Goal: Task Accomplishment & Management: Manage account settings

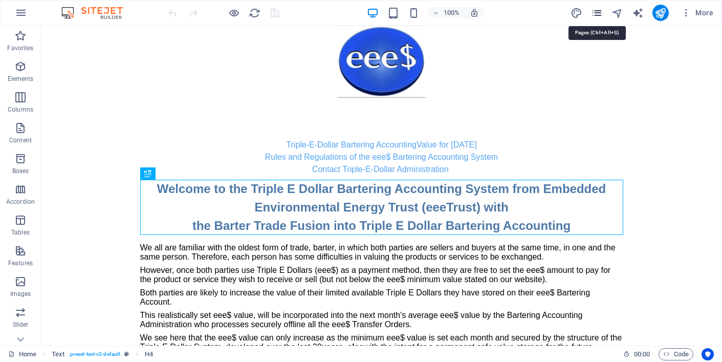
click at [597, 13] on icon "pages" at bounding box center [597, 13] width 12 height 12
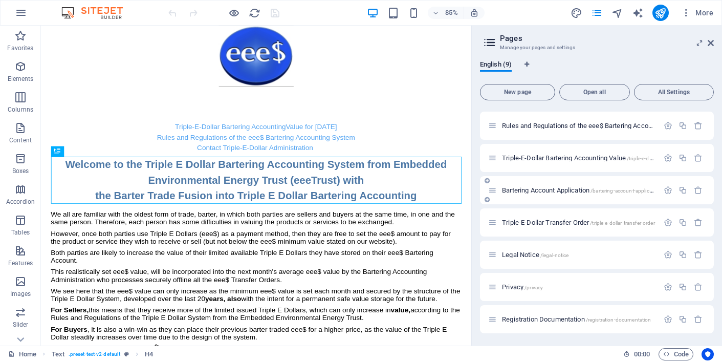
scroll to position [61, 0]
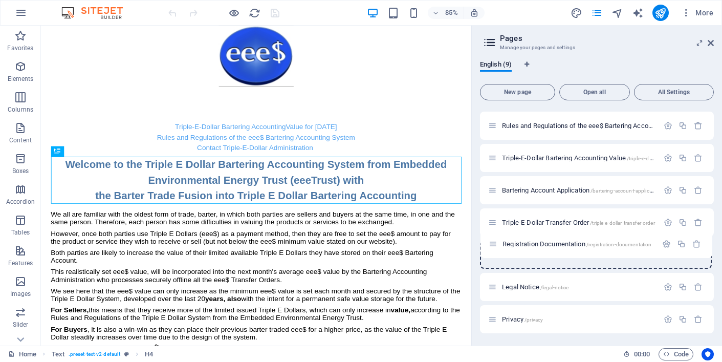
drag, startPoint x: 495, startPoint y: 320, endPoint x: 496, endPoint y: 242, distance: 77.8
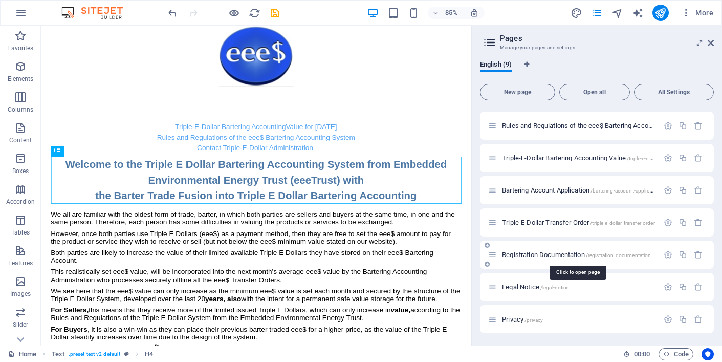
click at [535, 255] on span "Registration Documentation /registration-documentation" at bounding box center [576, 255] width 149 height 8
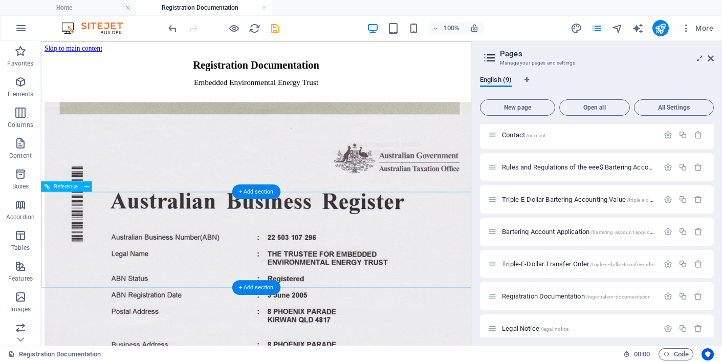
scroll to position [0, 0]
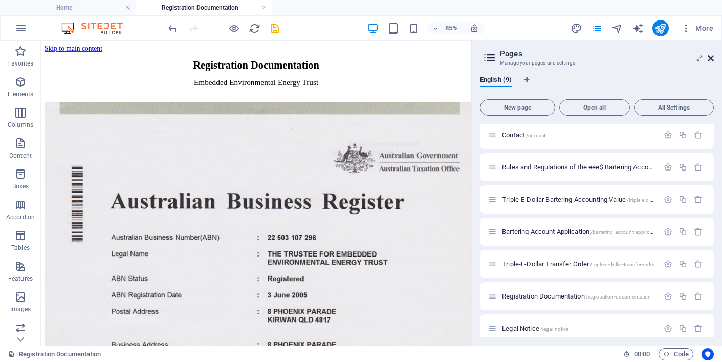
click at [710, 58] on icon at bounding box center [711, 58] width 6 height 8
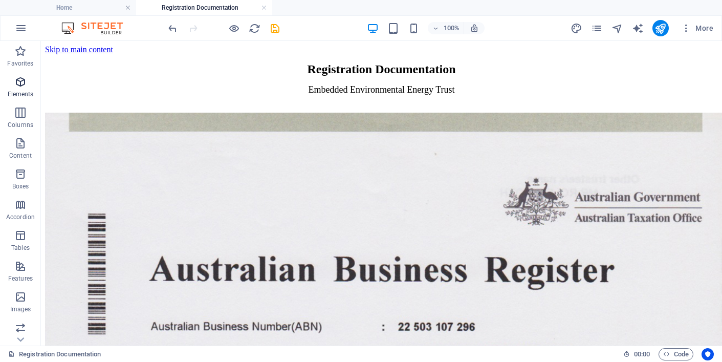
click at [21, 80] on icon "button" at bounding box center [20, 82] width 12 height 12
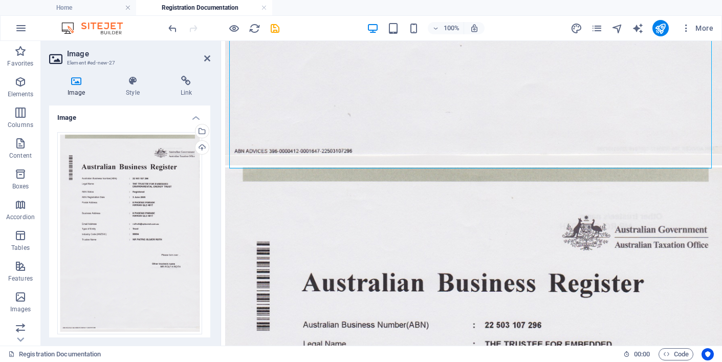
scroll to position [658, 0]
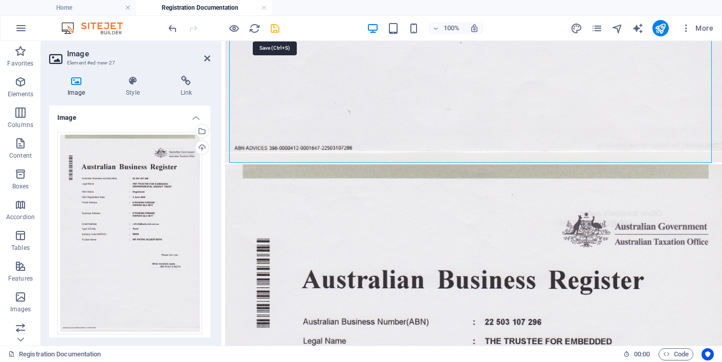
click at [275, 28] on icon "save" at bounding box center [275, 29] width 12 height 12
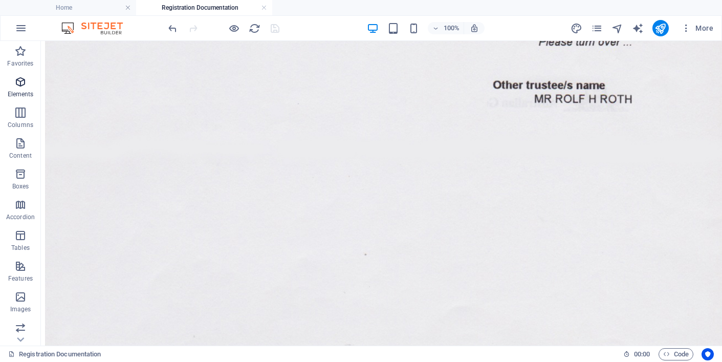
click at [18, 80] on icon "button" at bounding box center [20, 82] width 12 height 12
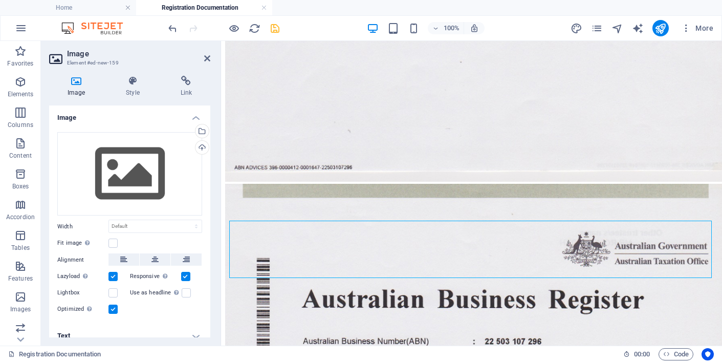
scroll to position [639, 0]
click at [170, 27] on icon "undo" at bounding box center [173, 29] width 12 height 12
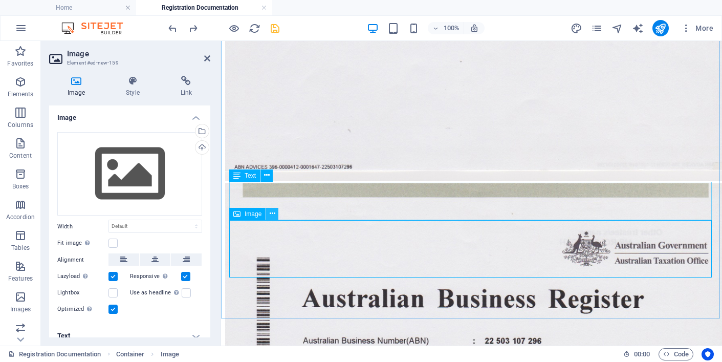
click at [272, 211] on icon at bounding box center [273, 213] width 6 height 11
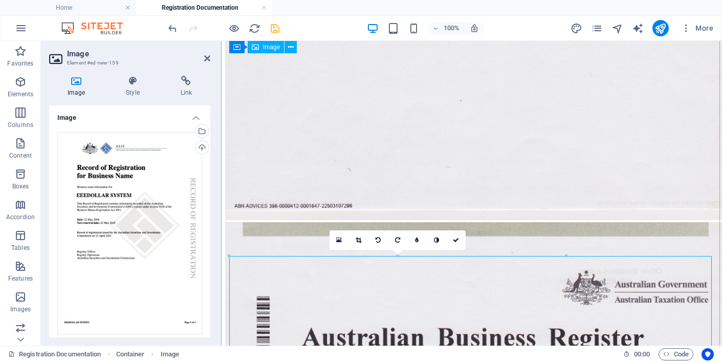
scroll to position [596, 0]
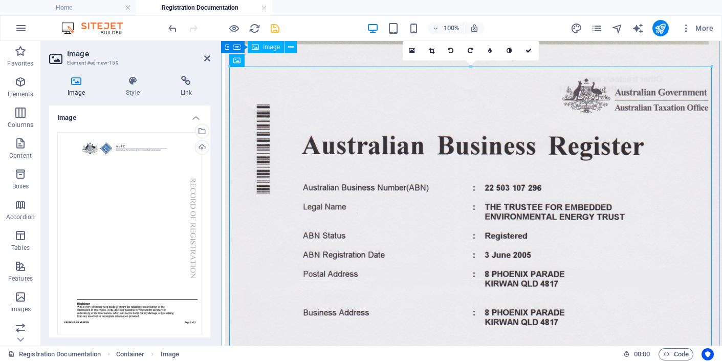
scroll to position [793, 0]
click at [174, 26] on icon "undo" at bounding box center [173, 29] width 12 height 12
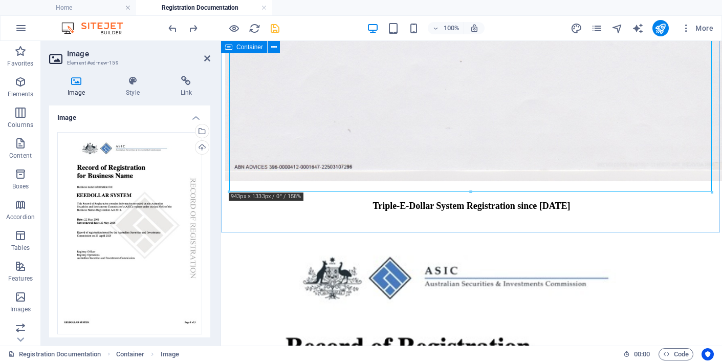
scroll to position [1350, 0]
click at [207, 56] on icon at bounding box center [207, 58] width 6 height 8
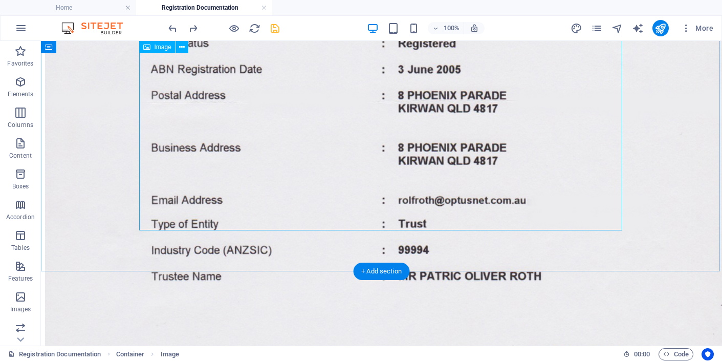
scroll to position [1310, 0]
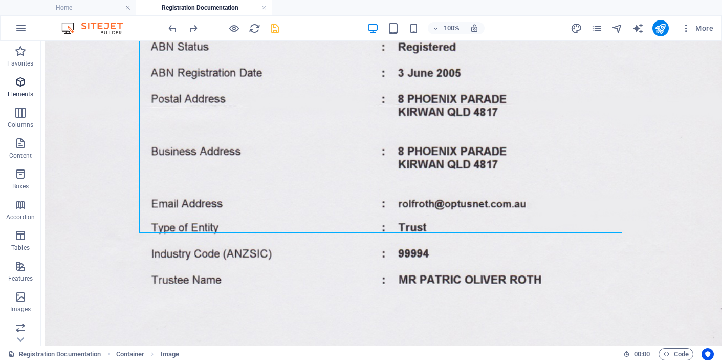
click at [22, 81] on icon "button" at bounding box center [20, 82] width 12 height 12
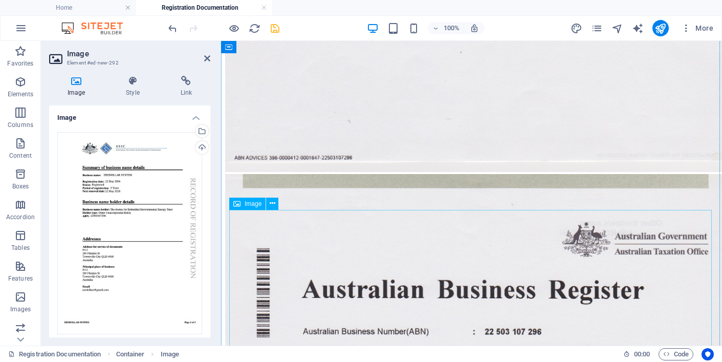
scroll to position [650, 0]
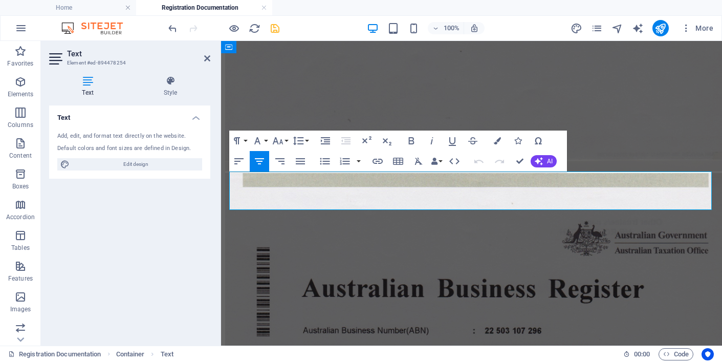
click at [276, 26] on icon "save" at bounding box center [275, 29] width 12 height 12
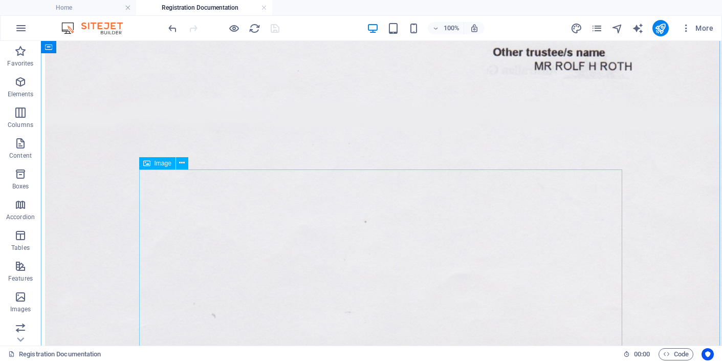
scroll to position [690, 0]
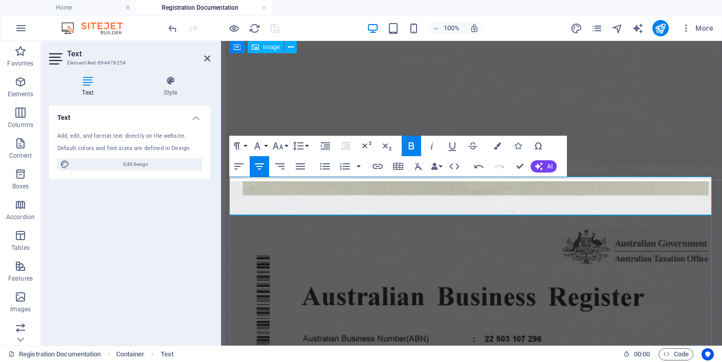
scroll to position [640, 0]
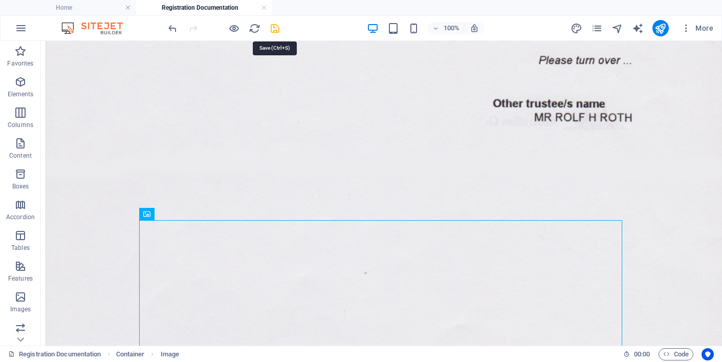
click at [277, 26] on icon "save" at bounding box center [275, 29] width 12 height 12
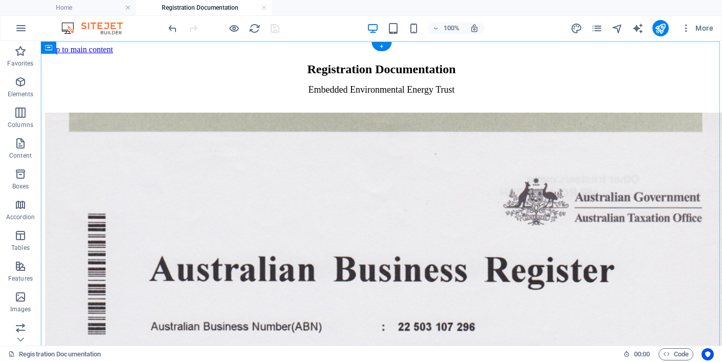
scroll to position [0, 0]
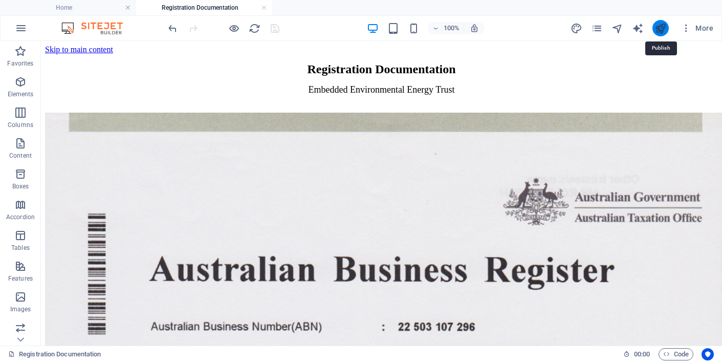
click at [662, 27] on icon "publish" at bounding box center [661, 29] width 12 height 12
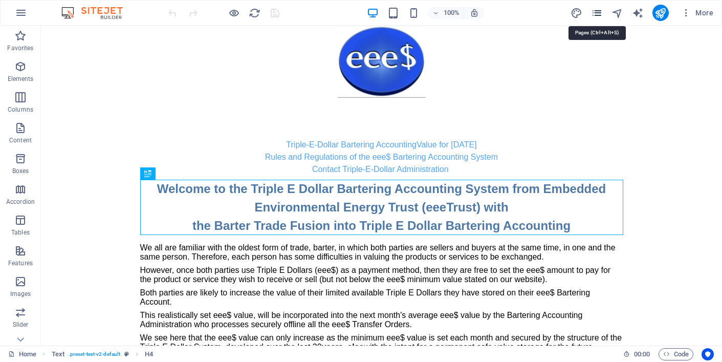
click at [598, 11] on icon "pages" at bounding box center [597, 13] width 12 height 12
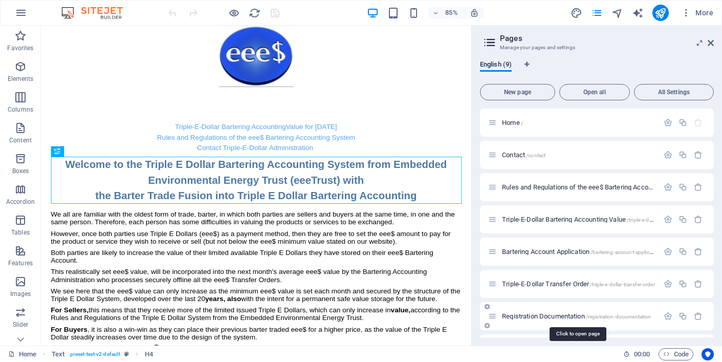
click at [528, 315] on span "Registration Documentation /registration-documentation" at bounding box center [576, 316] width 149 height 8
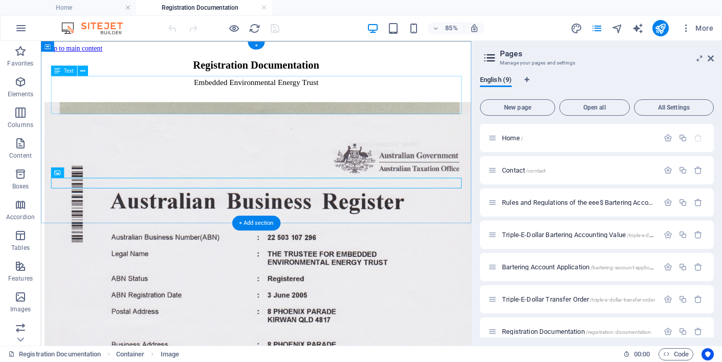
click at [348, 99] on div "Registration Documentation Embedded Environmental Energy Trust" at bounding box center [294, 83] width 498 height 42
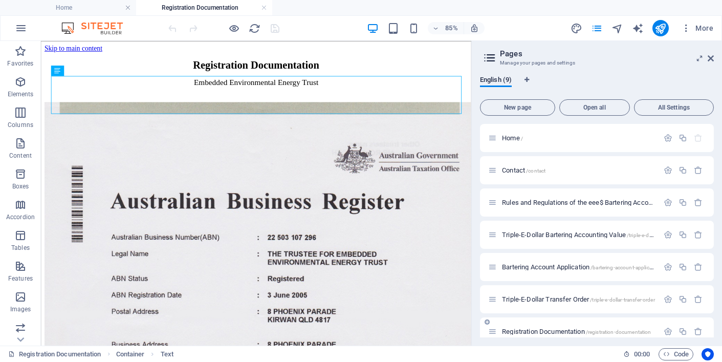
click at [533, 331] on span "Registration Documentation /registration-documentation" at bounding box center [576, 332] width 149 height 8
click at [528, 332] on span "Registration Documentation /registration-documentation" at bounding box center [576, 332] width 149 height 8
click at [573, 332] on span "Registration Documentation /registration-documentation" at bounding box center [576, 332] width 149 height 8
click at [561, 330] on span "Registration Documentation /registration-documentation" at bounding box center [576, 332] width 149 height 8
click at [543, 330] on span "Registration Documentation /registration-documentation" at bounding box center [576, 332] width 149 height 8
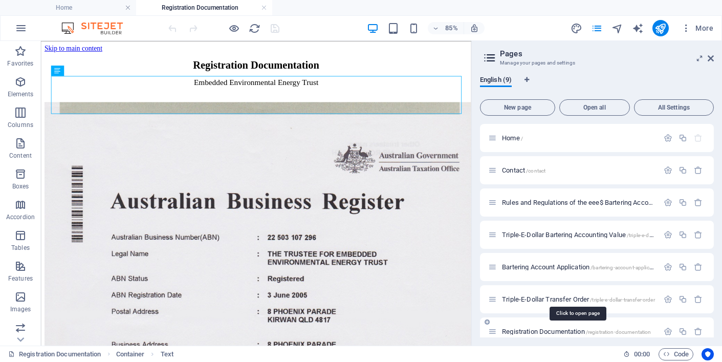
click at [566, 332] on span "Registration Documentation /registration-documentation" at bounding box center [576, 332] width 149 height 8
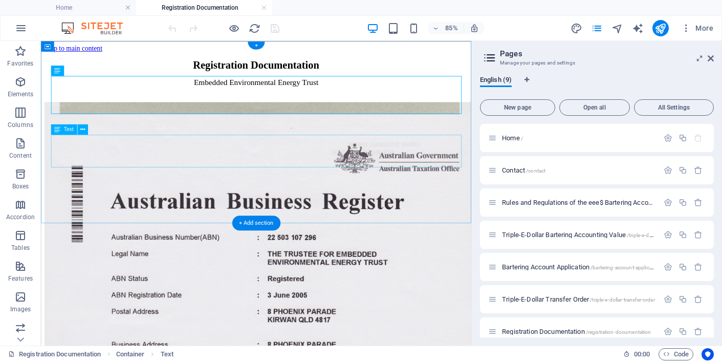
click at [351, 92] on div "Registration Documentation Embedded Environmental Energy Trust" at bounding box center [294, 83] width 498 height 42
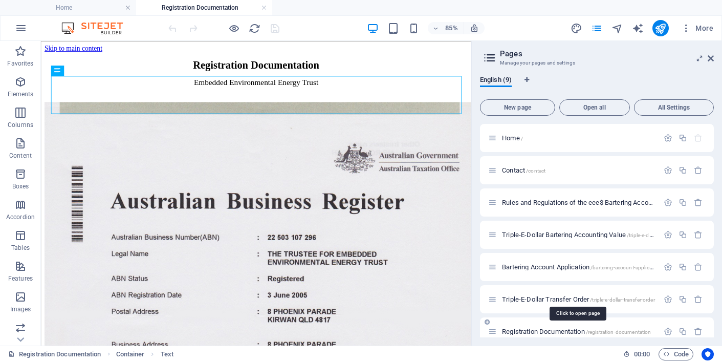
click at [560, 329] on span "Registration Documentation /registration-documentation" at bounding box center [576, 332] width 149 height 8
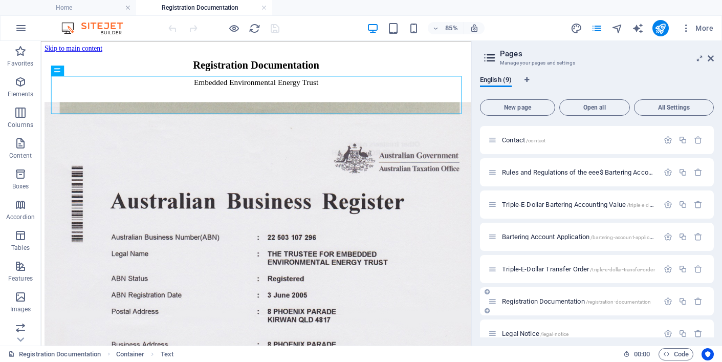
scroll to position [35, 0]
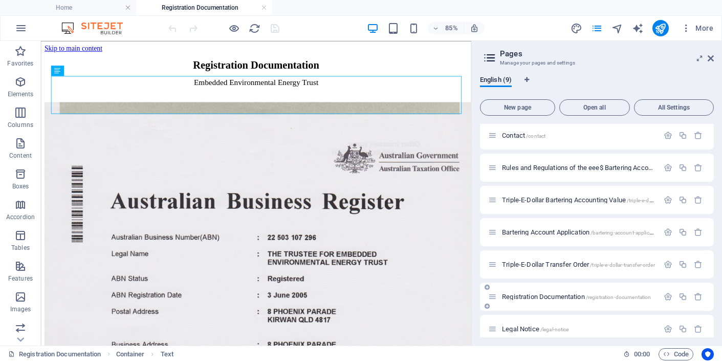
click at [635, 297] on span "/registration-documentation" at bounding box center [619, 297] width 66 height 6
click at [438, 101] on div "Registration Documentation Embedded Environmental Energy Trust" at bounding box center [294, 83] width 498 height 42
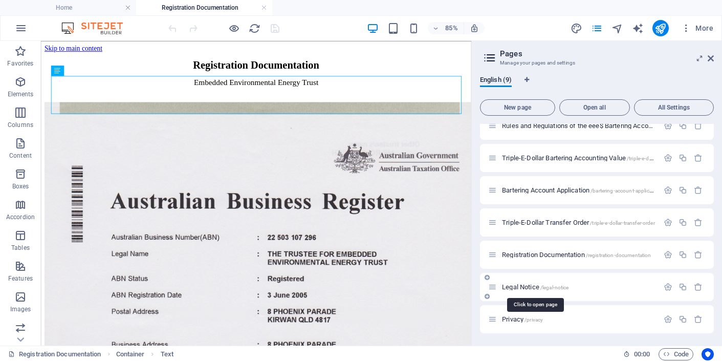
scroll to position [77, 0]
click at [710, 56] on icon at bounding box center [711, 58] width 6 height 8
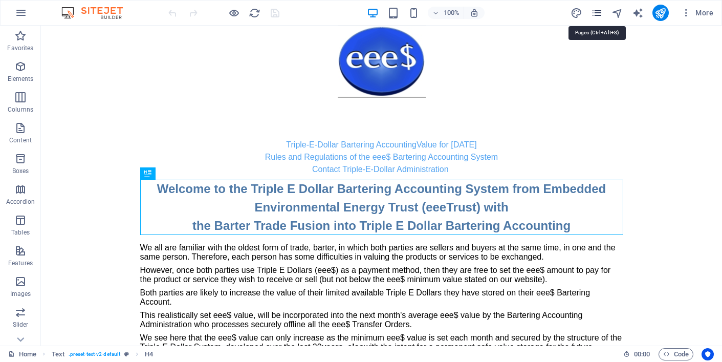
click at [598, 12] on icon "pages" at bounding box center [597, 13] width 12 height 12
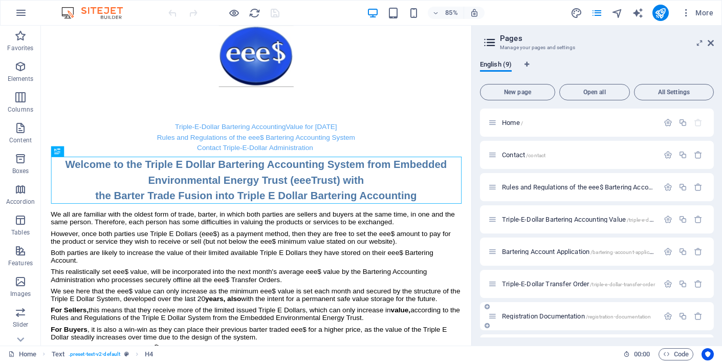
click at [533, 316] on span "Registration Documentation /registration-documentation" at bounding box center [576, 316] width 149 height 8
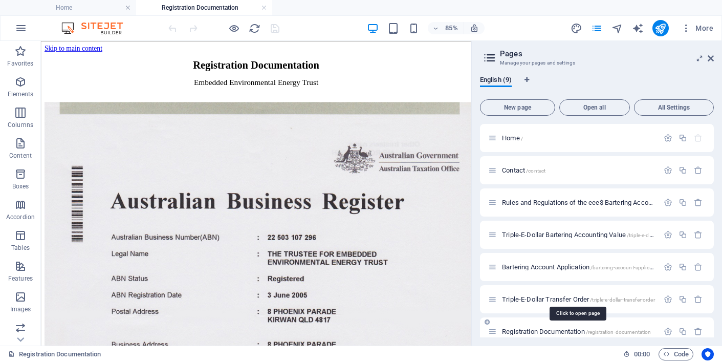
click at [578, 329] on span "Registration Documentation /registration-documentation" at bounding box center [576, 332] width 149 height 8
click at [697, 330] on icon "button" at bounding box center [698, 331] width 9 height 9
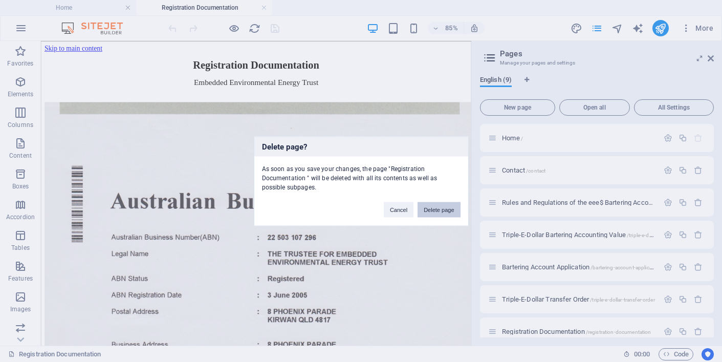
click at [442, 209] on button "Delete page" at bounding box center [439, 209] width 42 height 15
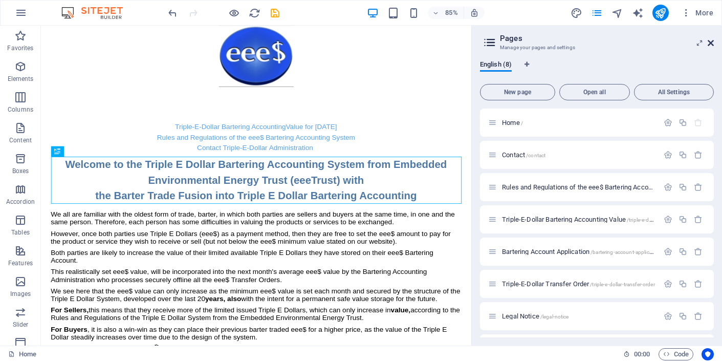
click at [712, 42] on icon at bounding box center [711, 43] width 6 height 8
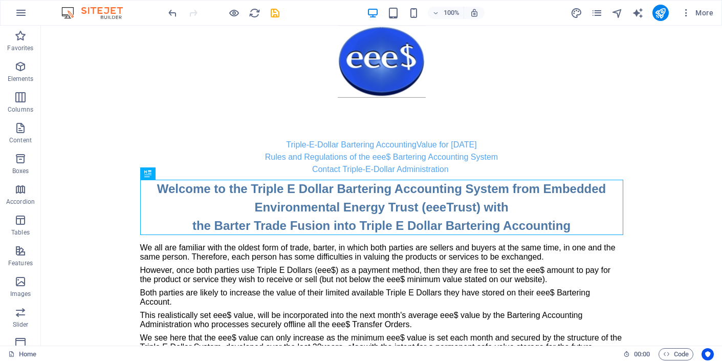
click at [68, 11] on img at bounding box center [97, 13] width 77 height 12
click at [20, 11] on icon "button" at bounding box center [21, 13] width 12 height 12
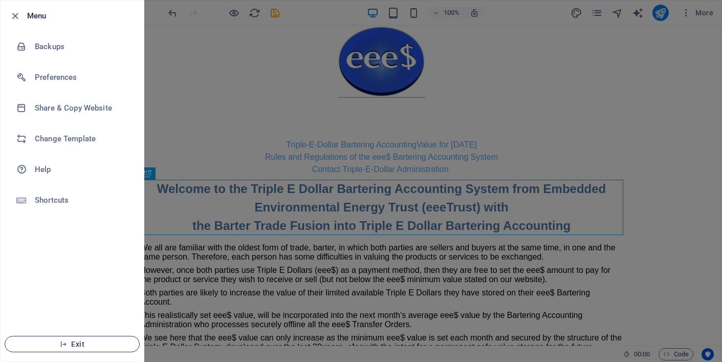
click at [79, 342] on span "Exit" at bounding box center [72, 344] width 118 height 8
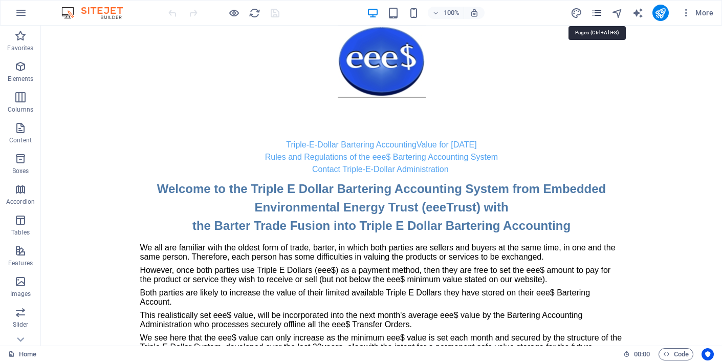
click at [598, 10] on icon "pages" at bounding box center [597, 13] width 12 height 12
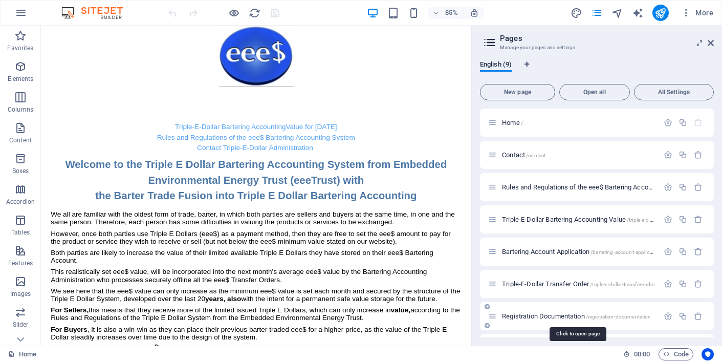
click at [533, 315] on span "Registration Documentation /registration-documentation" at bounding box center [576, 316] width 149 height 8
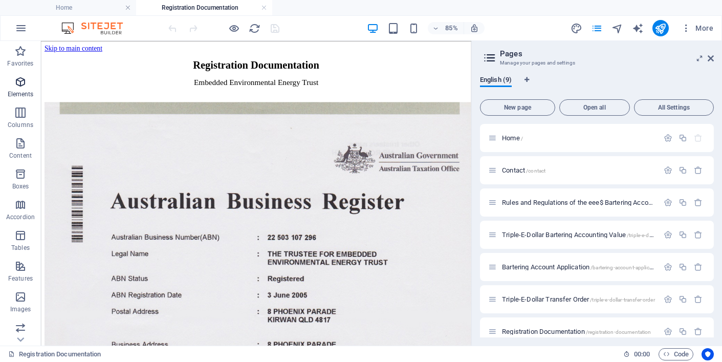
click at [20, 81] on icon "button" at bounding box center [20, 82] width 12 height 12
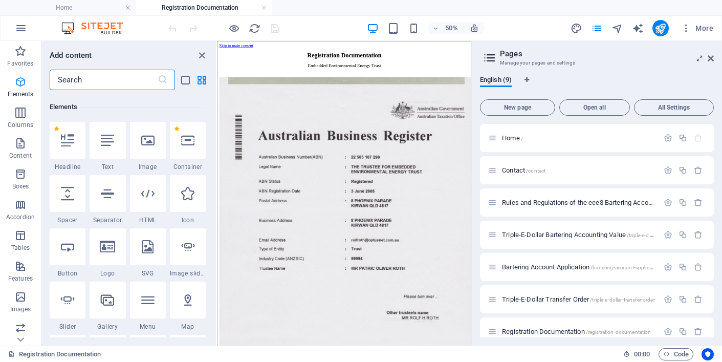
scroll to position [109, 0]
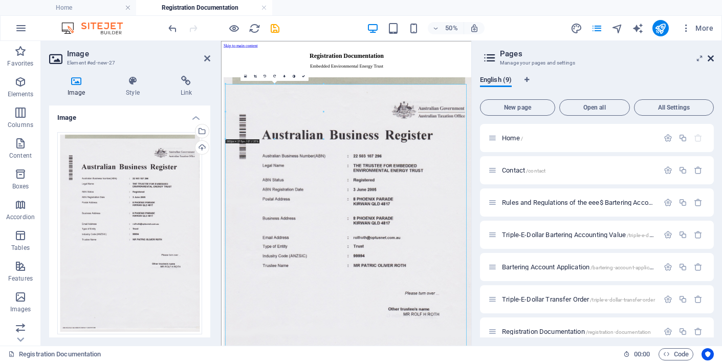
click at [711, 56] on icon at bounding box center [711, 58] width 6 height 8
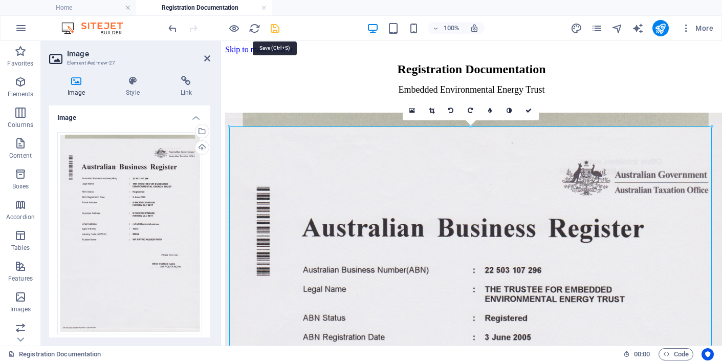
click at [276, 28] on icon "save" at bounding box center [275, 29] width 12 height 12
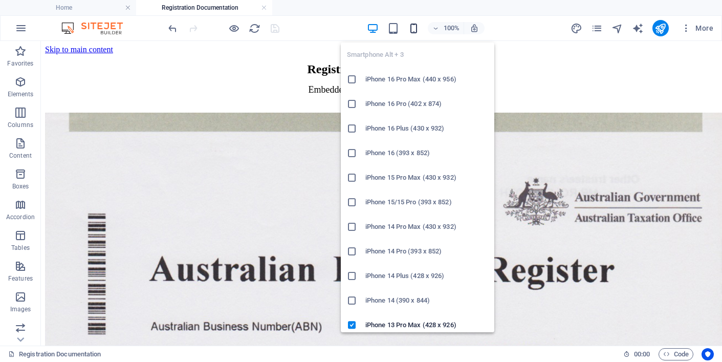
click at [415, 27] on icon "button" at bounding box center [414, 29] width 12 height 12
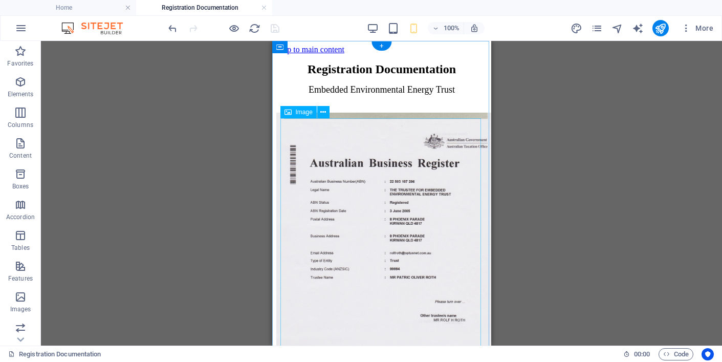
scroll to position [0, 0]
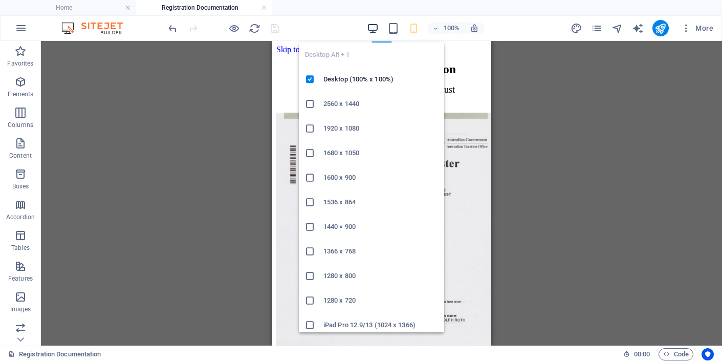
click at [373, 26] on icon "button" at bounding box center [373, 29] width 12 height 12
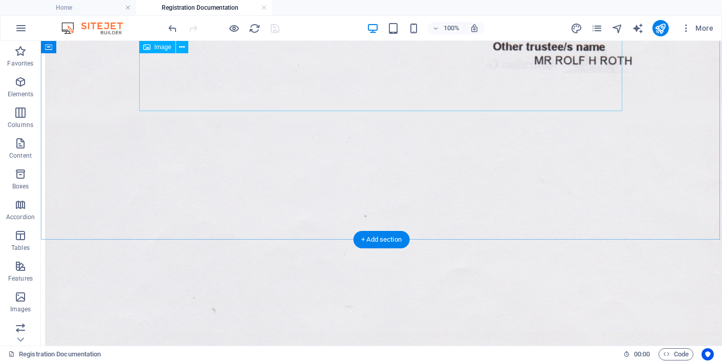
scroll to position [698, 0]
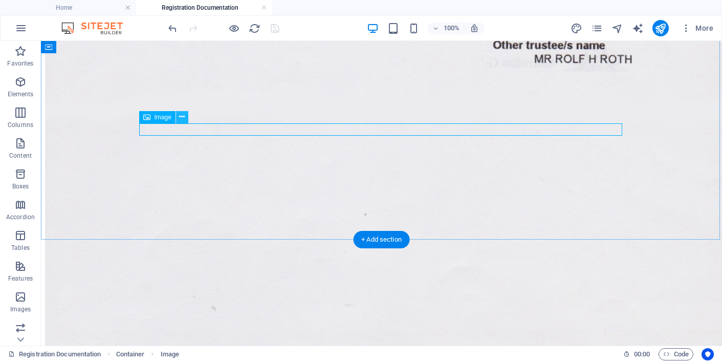
click at [182, 117] on icon at bounding box center [182, 117] width 6 height 11
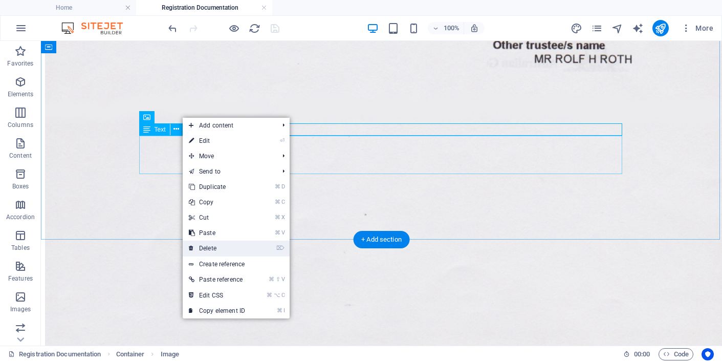
click at [209, 247] on link "⌦ Delete" at bounding box center [217, 248] width 69 height 15
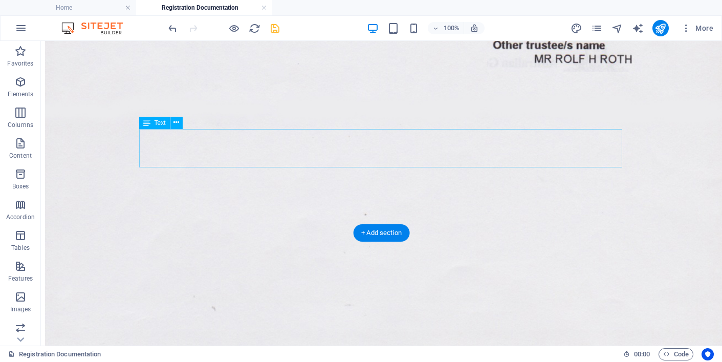
scroll to position [693, 0]
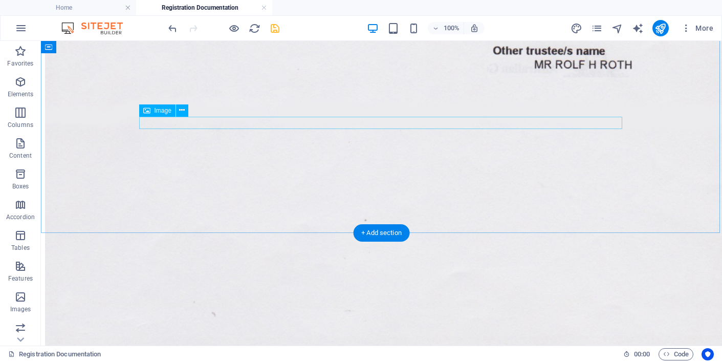
click at [181, 108] on icon at bounding box center [182, 110] width 6 height 11
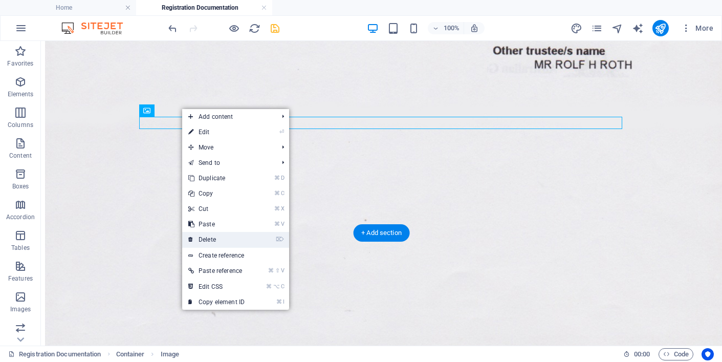
click at [206, 238] on link "⌦ Delete" at bounding box center [216, 239] width 69 height 15
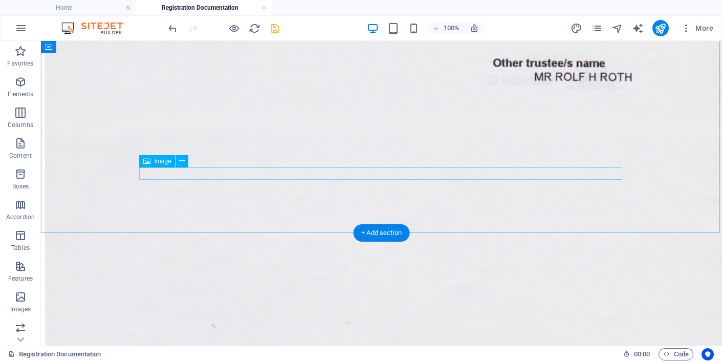
drag, startPoint x: 216, startPoint y: 172, endPoint x: 210, endPoint y: 172, distance: 6.1
click at [182, 161] on icon at bounding box center [182, 161] width 6 height 11
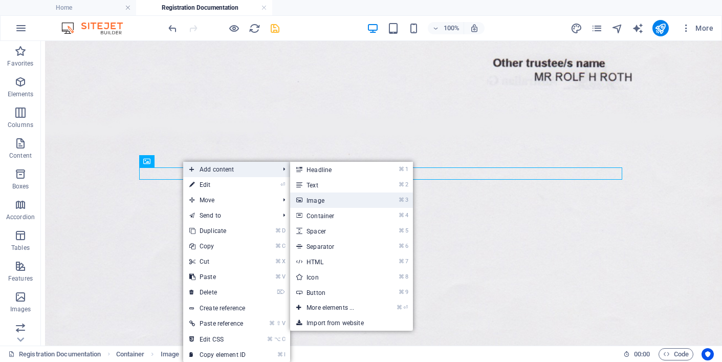
click at [302, 198] on icon at bounding box center [298, 200] width 5 height 15
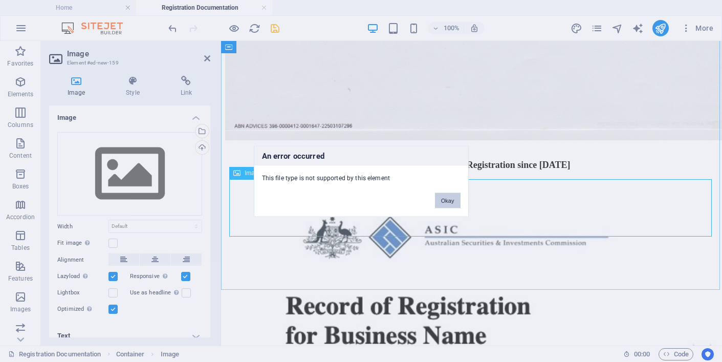
click at [448, 199] on button "Okay" at bounding box center [448, 200] width 26 height 15
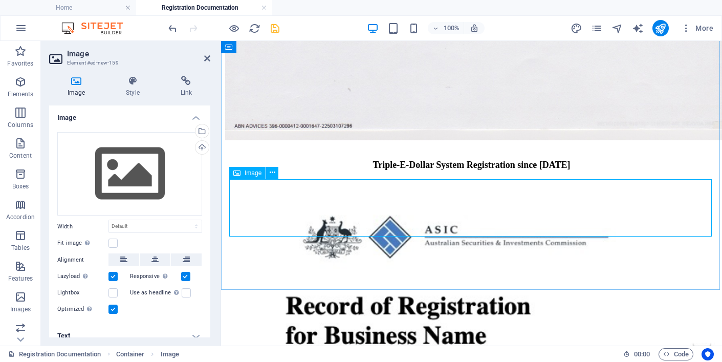
click at [272, 171] on icon at bounding box center [273, 172] width 6 height 11
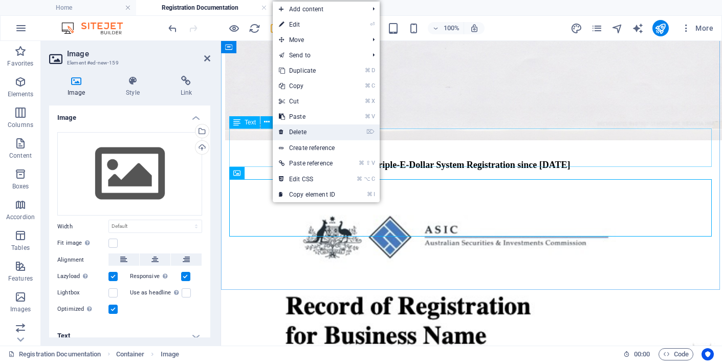
click at [284, 132] on icon at bounding box center [281, 131] width 5 height 15
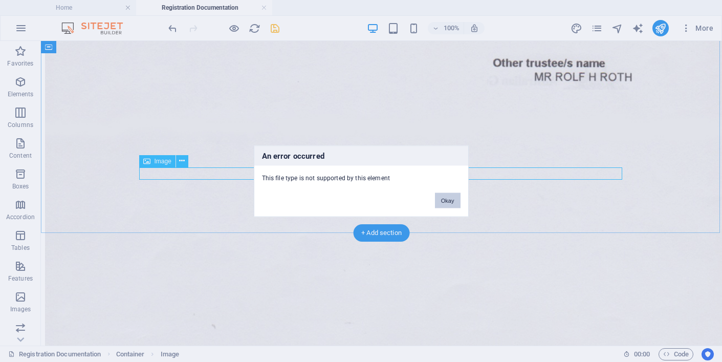
click at [448, 200] on button "Okay" at bounding box center [448, 200] width 26 height 15
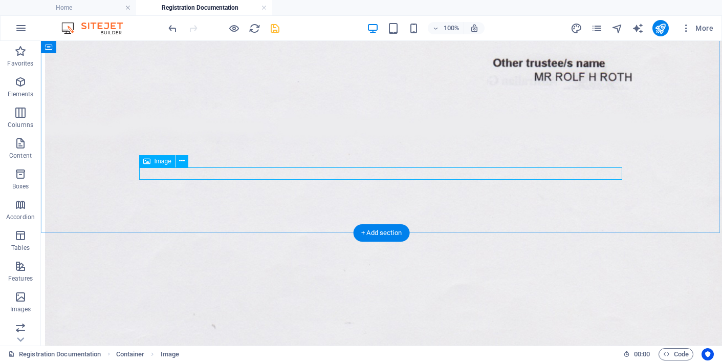
click at [182, 159] on icon at bounding box center [182, 161] width 6 height 11
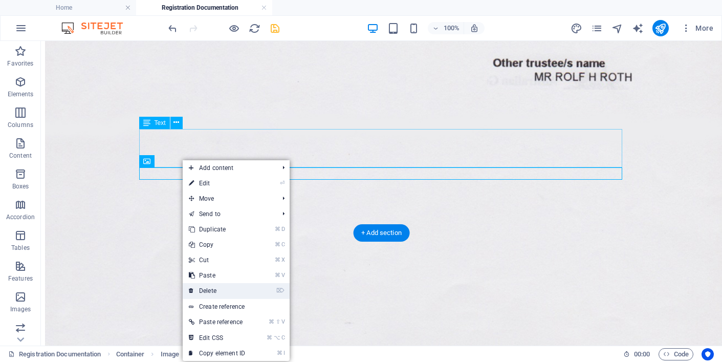
click at [208, 289] on link "⌦ Delete" at bounding box center [217, 290] width 69 height 15
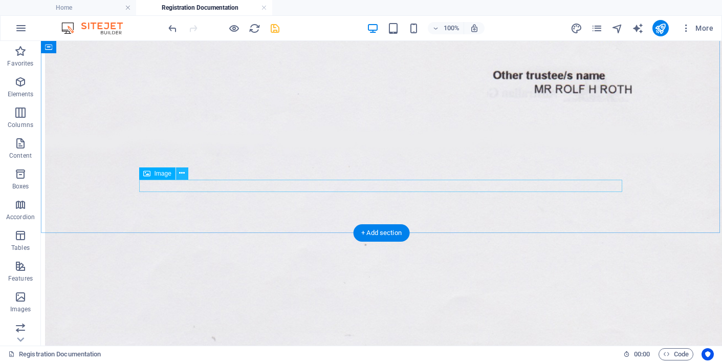
click at [182, 173] on icon at bounding box center [182, 173] width 6 height 11
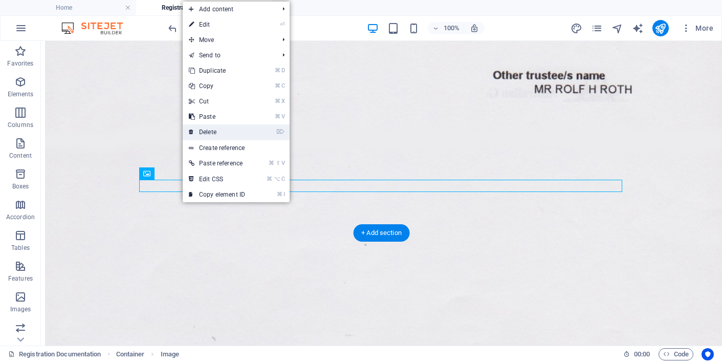
click at [211, 133] on link "⌦ Delete" at bounding box center [217, 131] width 69 height 15
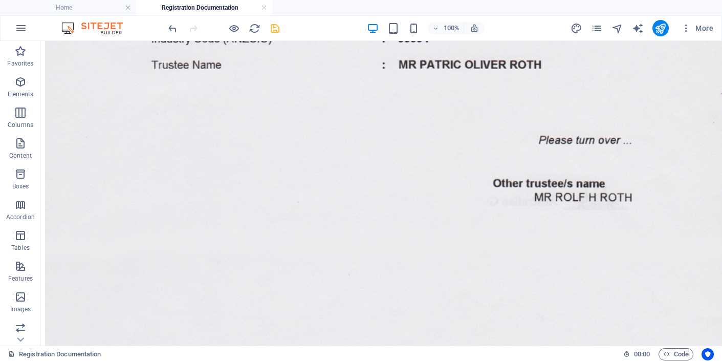
scroll to position [562, 0]
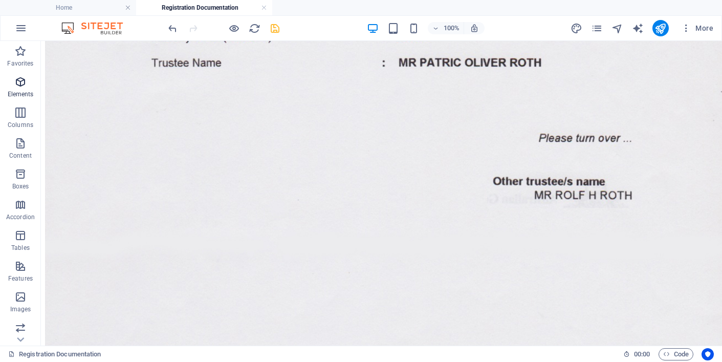
click at [20, 81] on icon "button" at bounding box center [20, 82] width 12 height 12
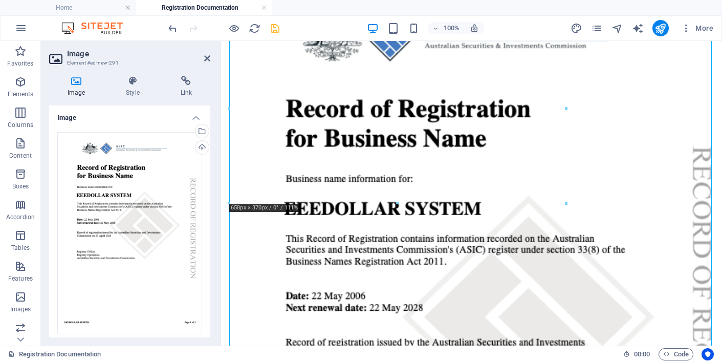
scroll to position [793, 0]
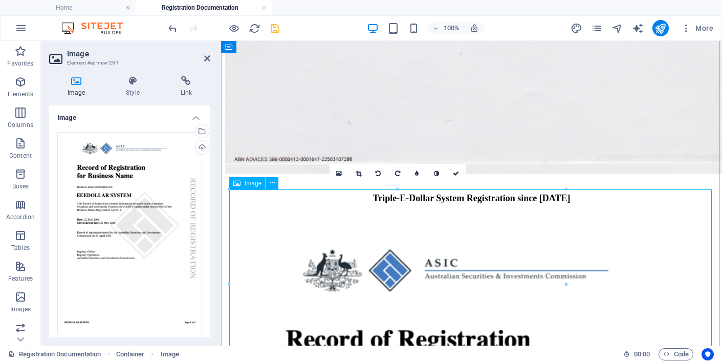
scroll to position [668, 0]
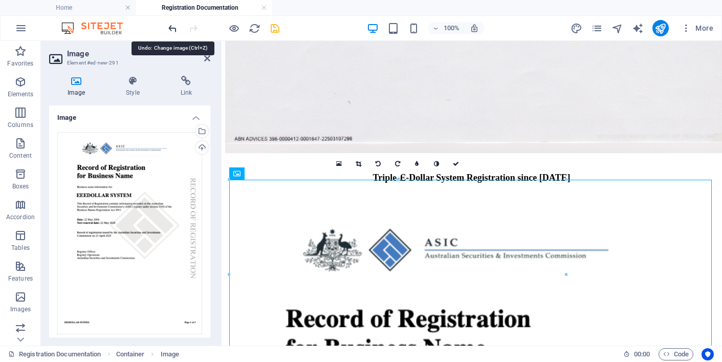
click at [172, 26] on icon "undo" at bounding box center [173, 29] width 12 height 12
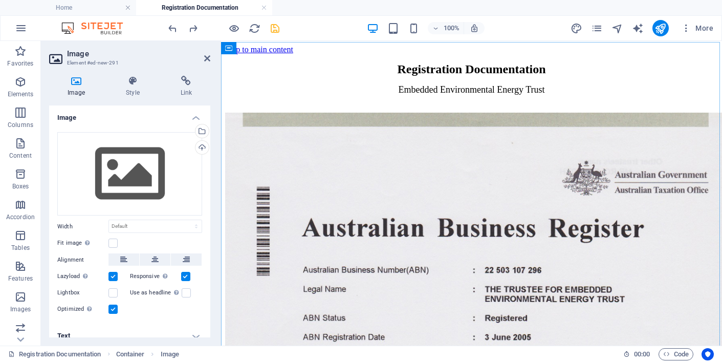
scroll to position [0, 0]
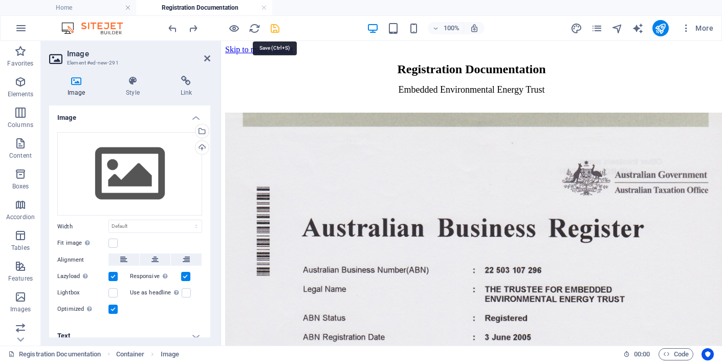
click at [274, 26] on icon "save" at bounding box center [275, 29] width 12 height 12
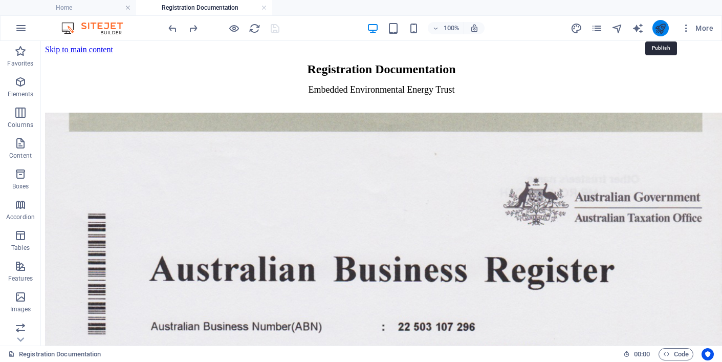
click at [664, 27] on icon "publish" at bounding box center [661, 29] width 12 height 12
